Goal: Task Accomplishment & Management: Use online tool/utility

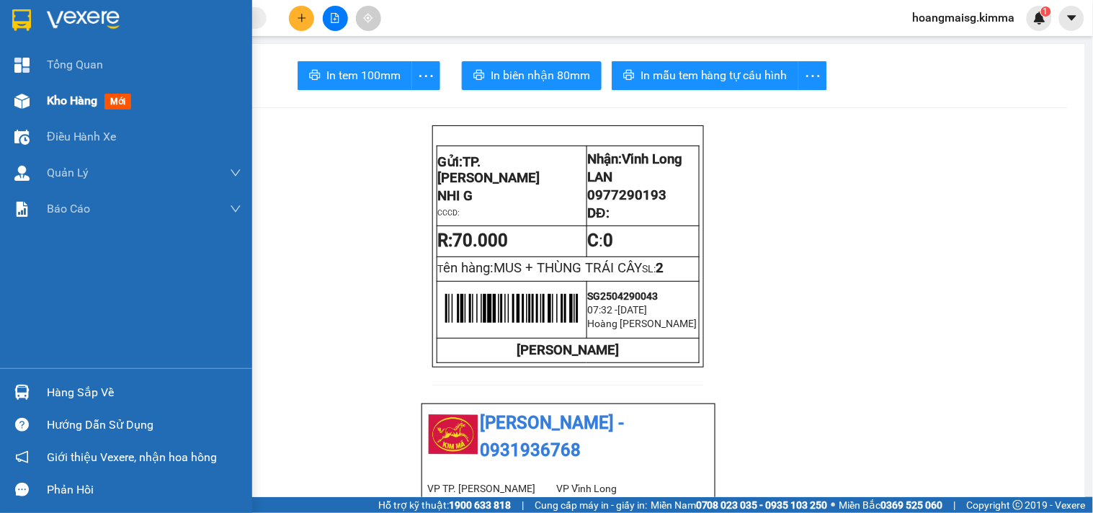
click at [32, 91] on div at bounding box center [21, 101] width 25 height 25
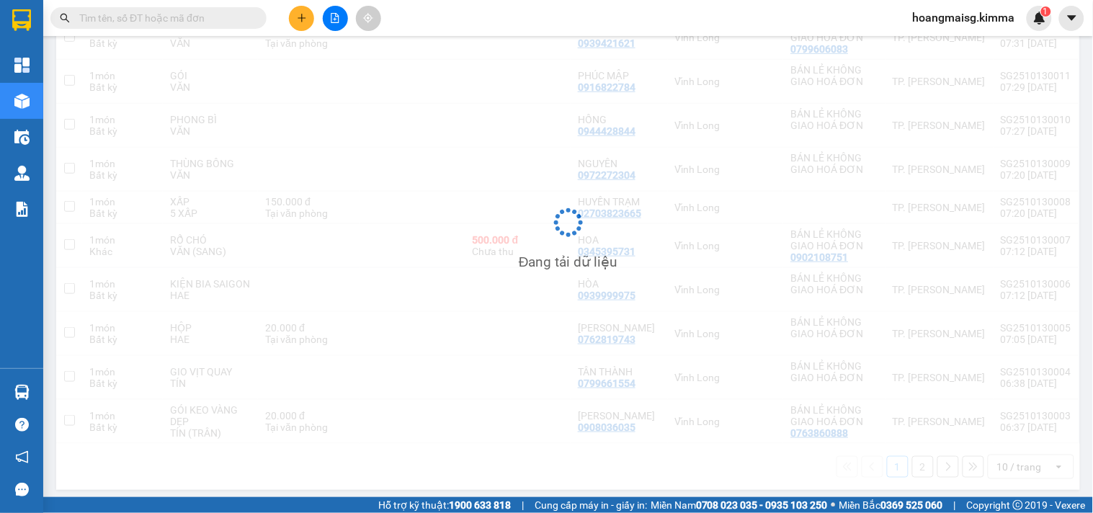
scroll to position [232, 0]
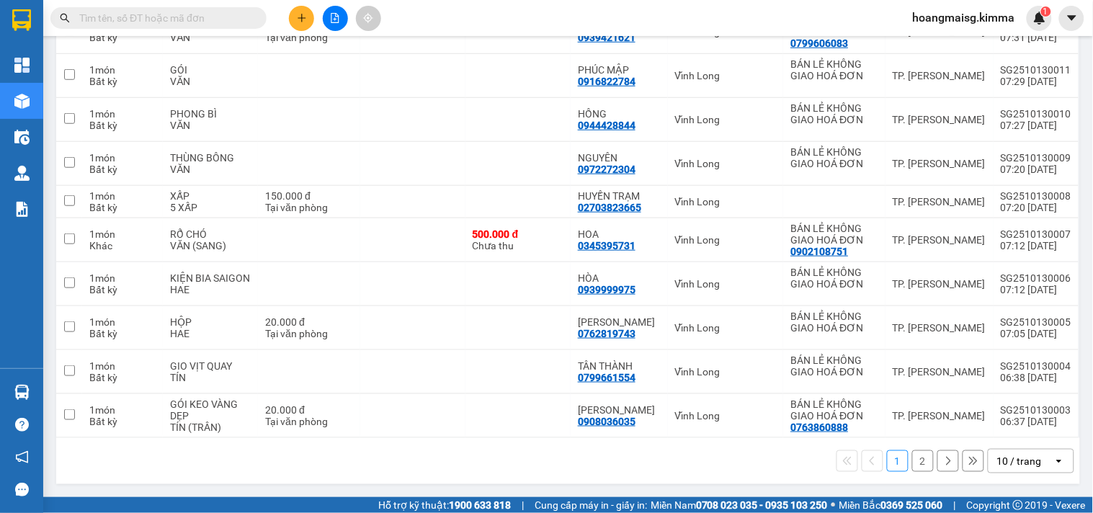
click at [1015, 464] on div "10 / trang" at bounding box center [1019, 461] width 45 height 14
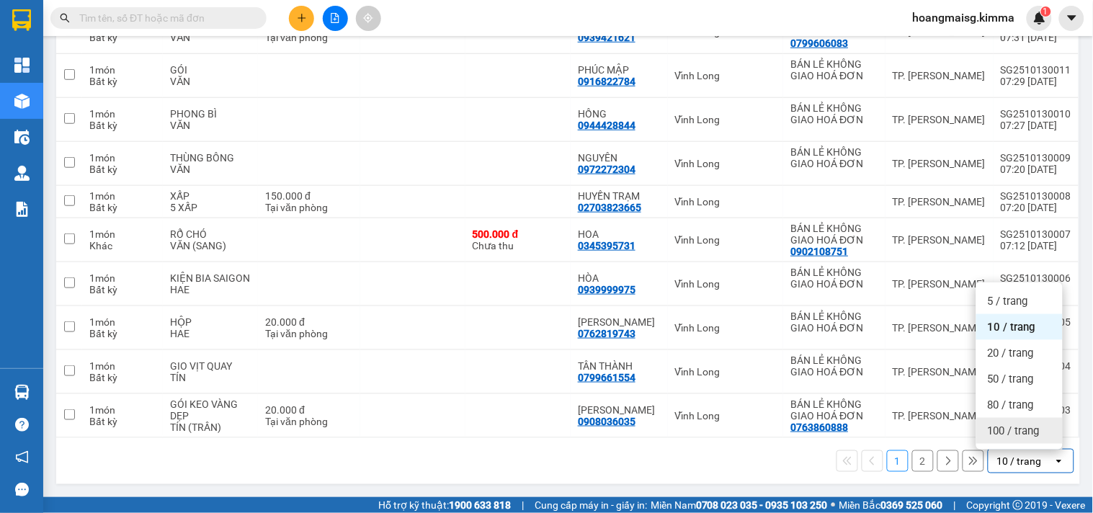
click at [1004, 431] on span "100 / trang" at bounding box center [1014, 431] width 52 height 14
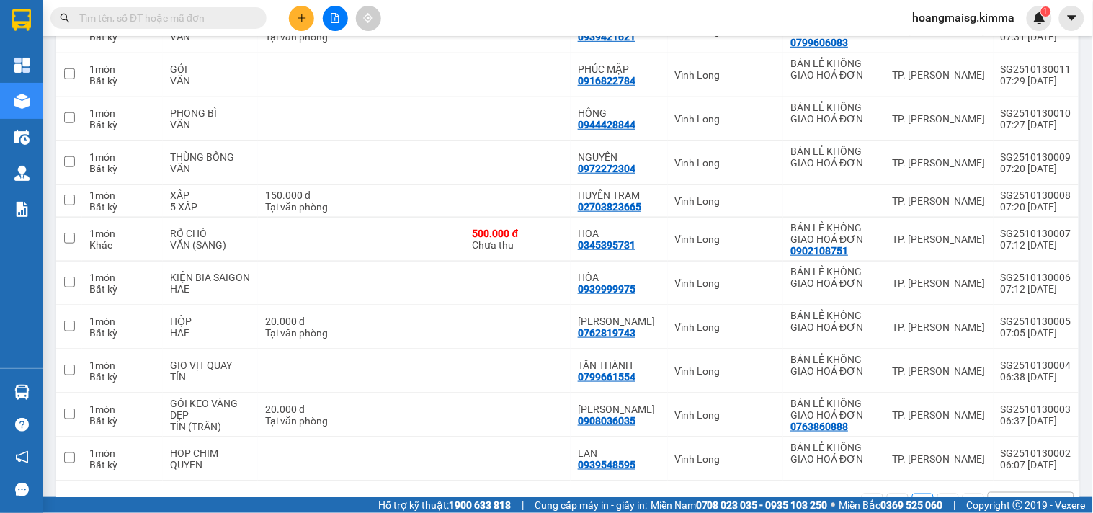
click at [225, 24] on input "text" at bounding box center [164, 18] width 170 height 16
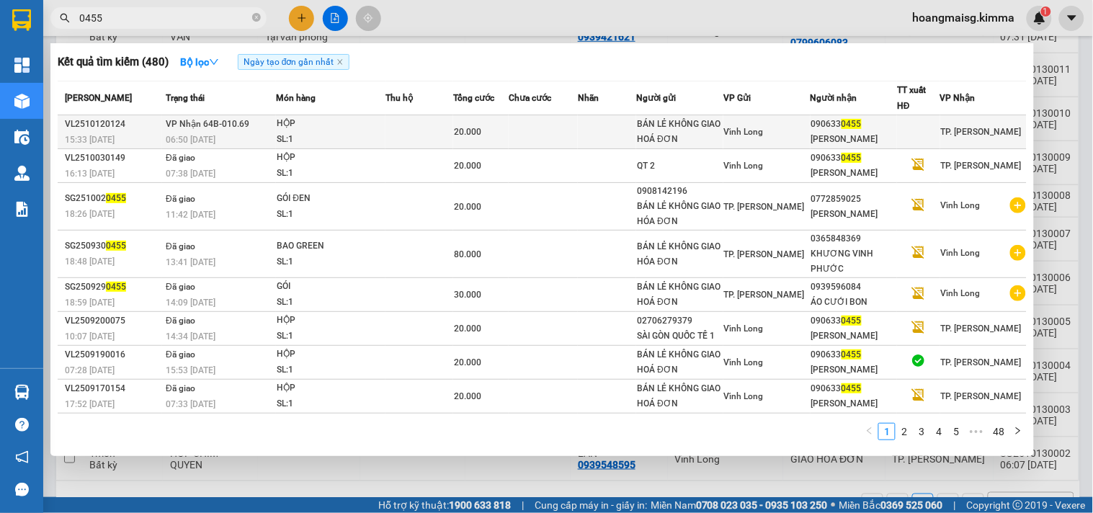
type input "0455"
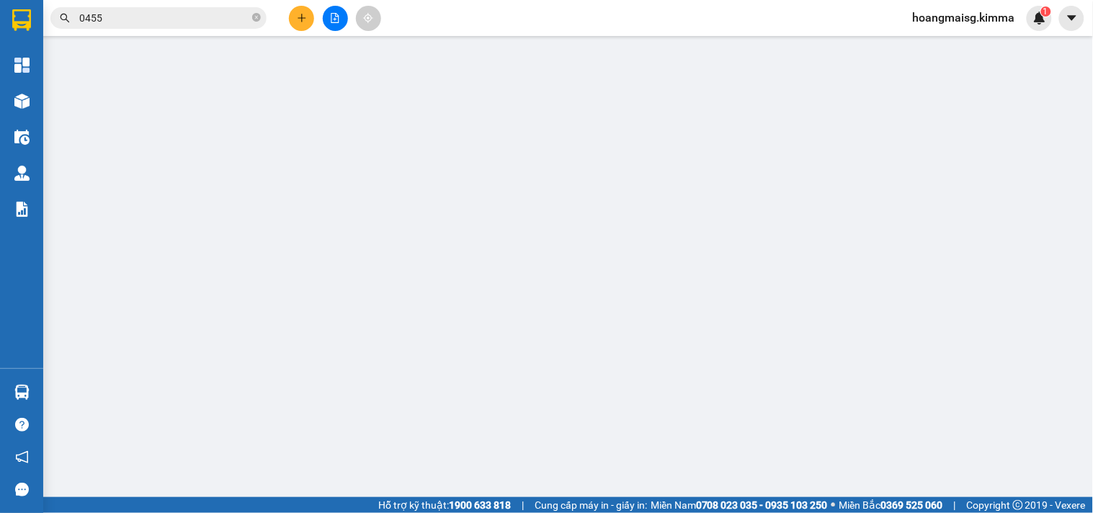
type input "BÁN LẺ KHÔNG GIAO HOÁ ĐƠN"
type input "0906330455"
type input "LABO HIẾU NGUYỄN"
type input "20.000"
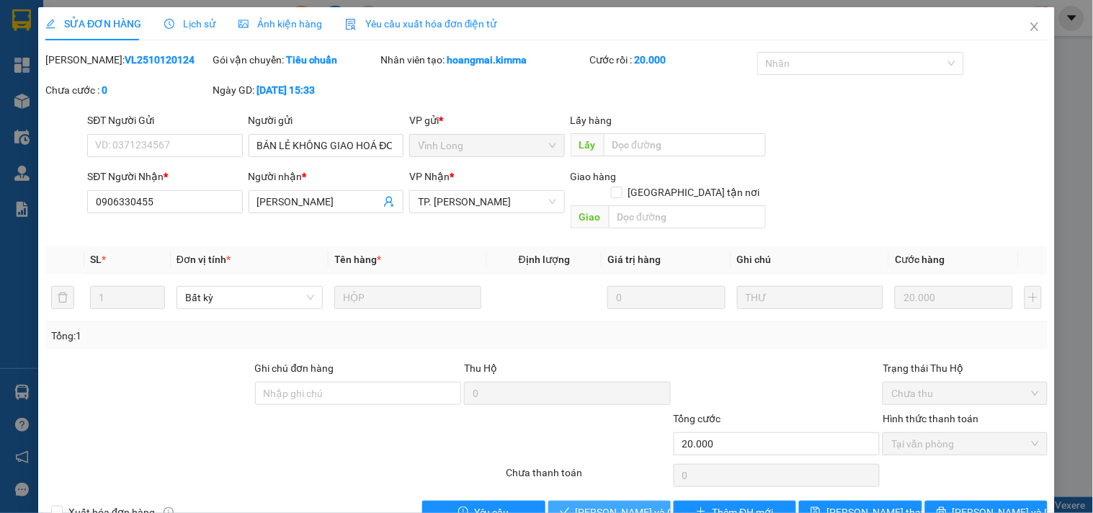
click at [579, 504] on span "Lưu và Giao hàng" at bounding box center [645, 512] width 138 height 16
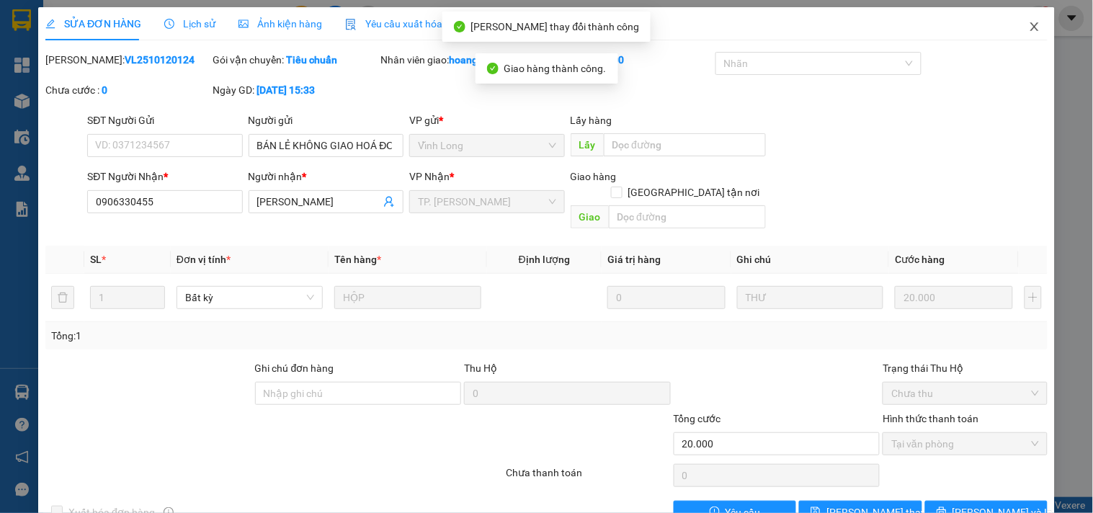
click at [1029, 32] on icon "close" at bounding box center [1035, 27] width 12 height 12
